Goal: Information Seeking & Learning: Compare options

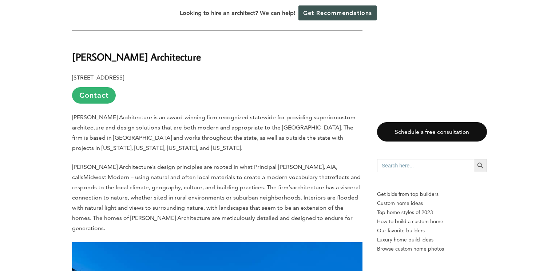
scroll to position [481, 0]
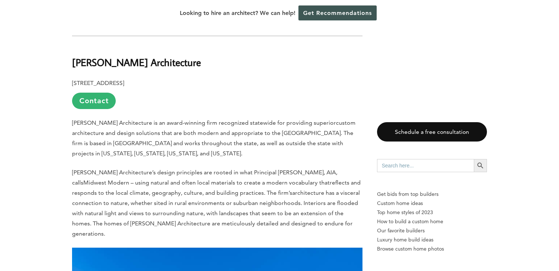
click at [103, 60] on b "[PERSON_NAME] Architecture" at bounding box center [136, 62] width 129 height 13
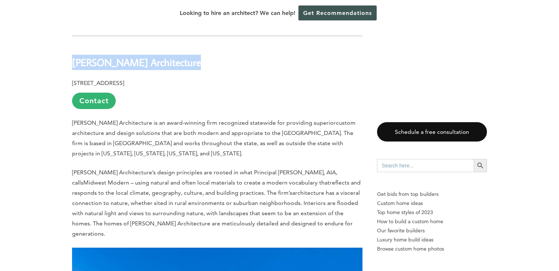
copy div "[PERSON_NAME] Architecture"
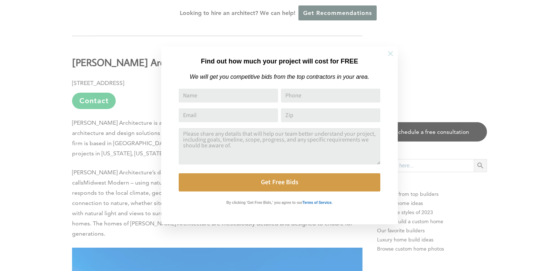
click at [396, 53] on button at bounding box center [390, 53] width 25 height 25
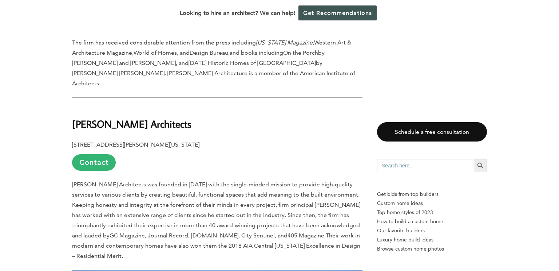
scroll to position [894, 0]
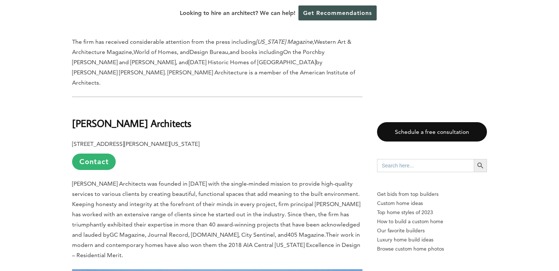
click at [117, 117] on b "[PERSON_NAME] Architects" at bounding box center [131, 123] width 119 height 13
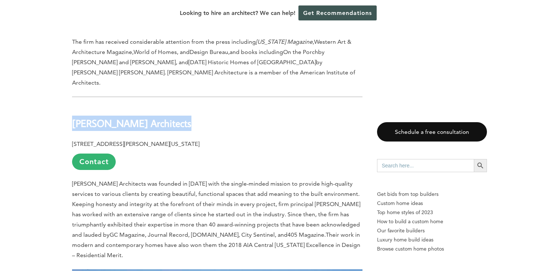
copy div "[PERSON_NAME] Architects"
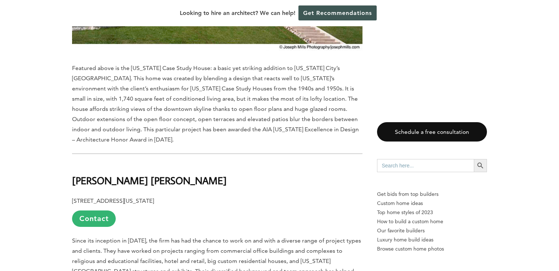
scroll to position [1320, 0]
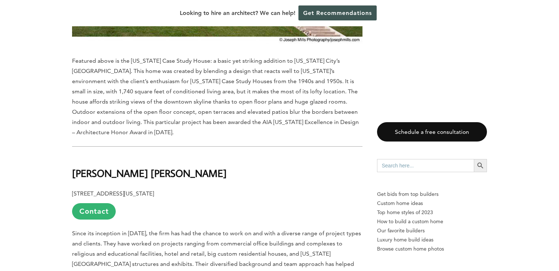
click at [90, 166] on b "[PERSON_NAME] [PERSON_NAME]" at bounding box center [149, 172] width 155 height 13
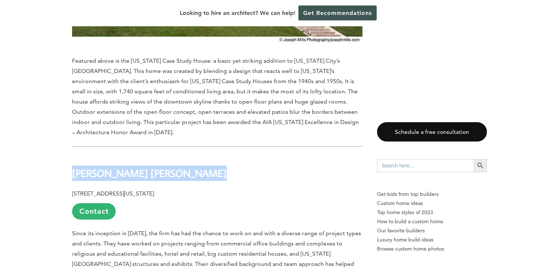
copy div "[PERSON_NAME] [PERSON_NAME]"
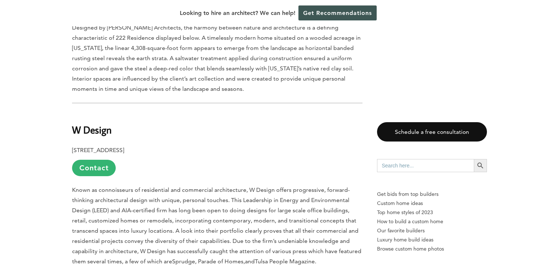
scroll to position [2482, 0]
click at [93, 123] on b "W Design" at bounding box center [92, 129] width 40 height 13
copy div "W Design"
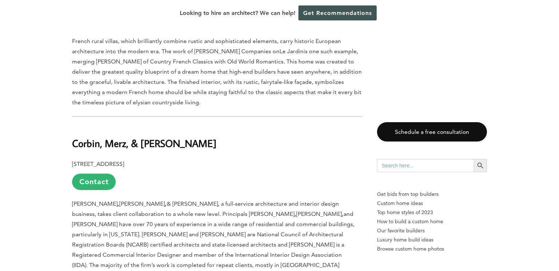
scroll to position [3492, 0]
click at [94, 136] on b "Corbin, Merz, & [PERSON_NAME]" at bounding box center [144, 142] width 145 height 13
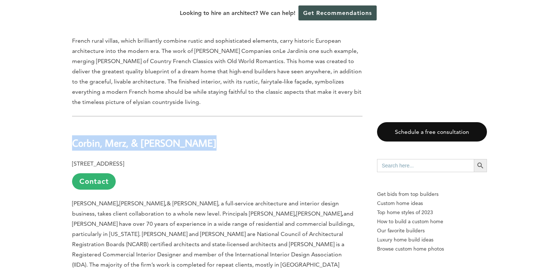
copy div "Corbin, Merz, & [PERSON_NAME]"
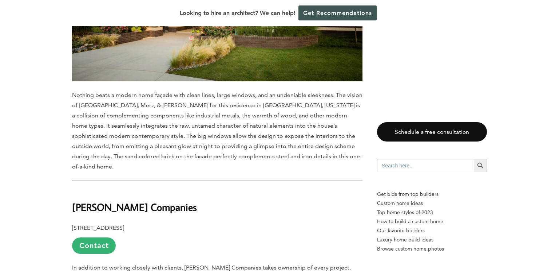
scroll to position [3886, 0]
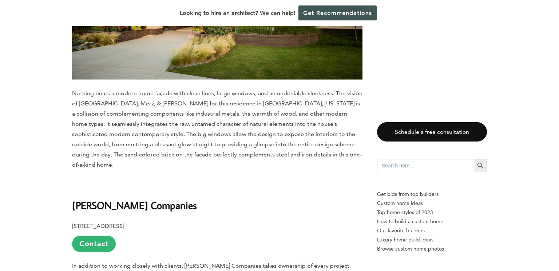
click at [99, 198] on b "[PERSON_NAME] Companies" at bounding box center [134, 204] width 125 height 13
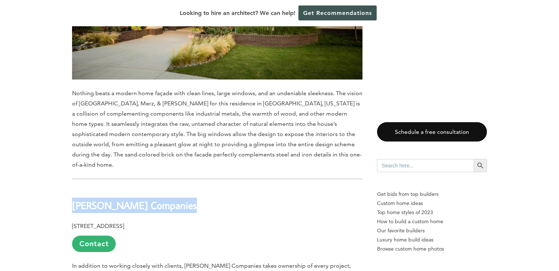
copy div "[PERSON_NAME] Companies"
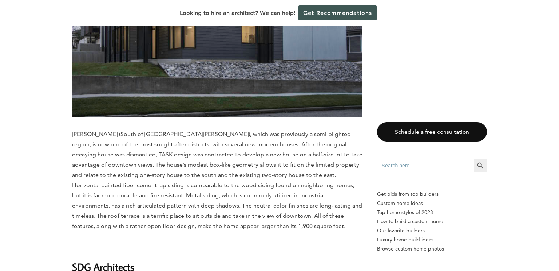
scroll to position [5776, 0]
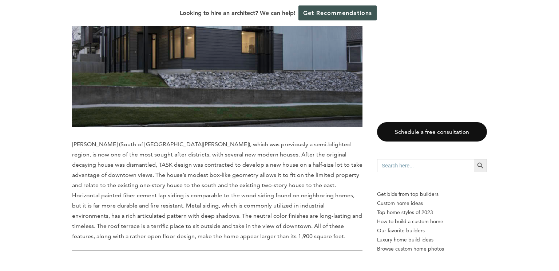
copy div "SDG Architects"
